Goal: Check status

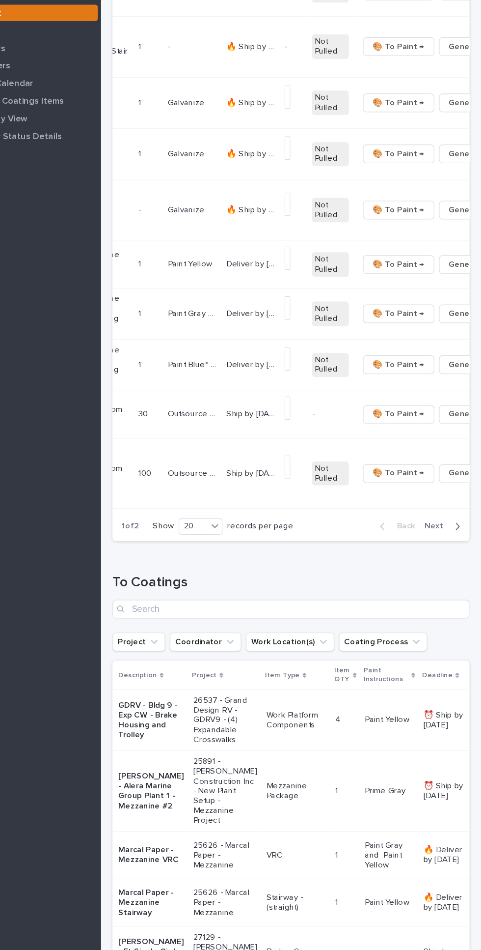
click at [449, 501] on span "Next" at bounding box center [445, 496] width 22 height 9
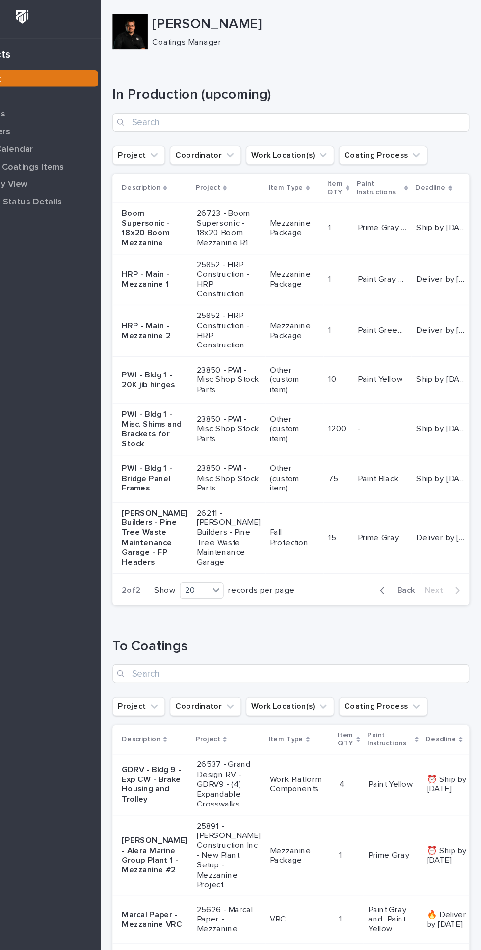
click at [404, 500] on div "button" at bounding box center [400, 495] width 8 height 9
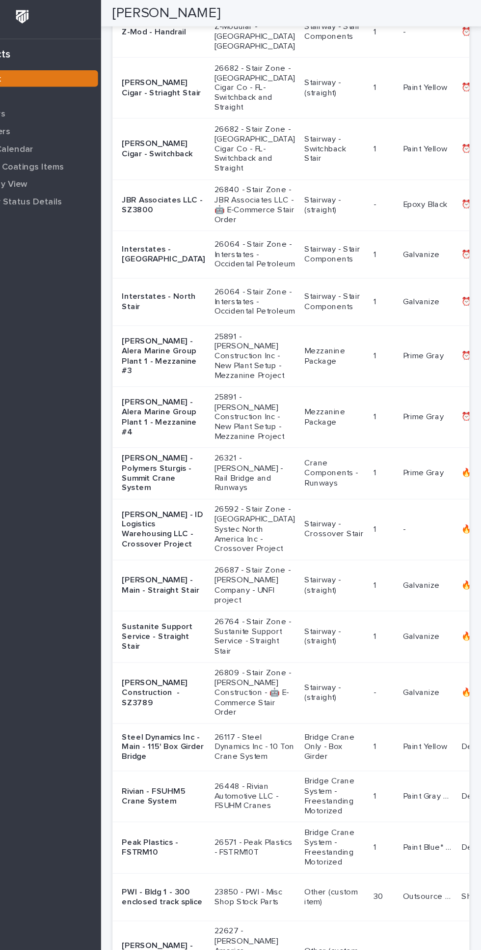
scroll to position [269, 0]
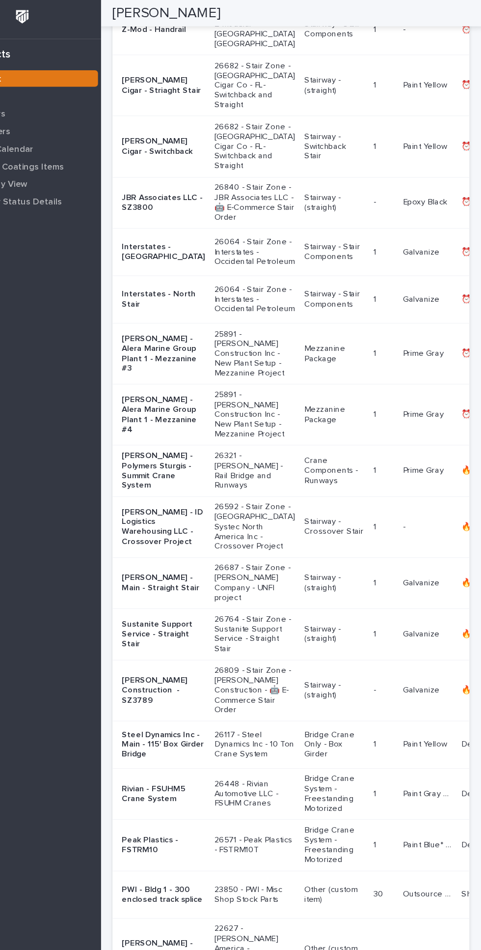
click at [268, 462] on p "26592 - Stair Zone - [GEOGRAPHIC_DATA] Systec North America Inc - Crossover Pro…" at bounding box center [291, 441] width 68 height 41
